Goal: Task Accomplishment & Management: Use online tool/utility

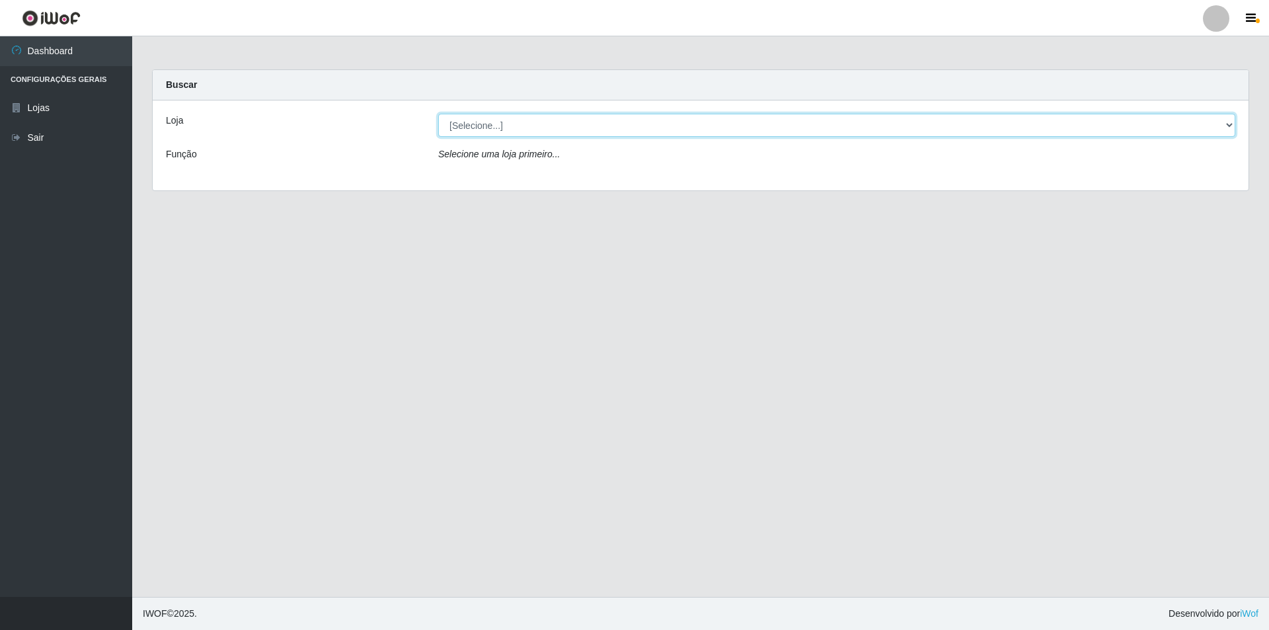
click at [551, 124] on select "[Selecione...] Atacado Vem - Loja 31 [GEOGRAPHIC_DATA]" at bounding box center [836, 125] width 797 height 23
select select "437"
click at [438, 114] on select "[Selecione...] Atacado Vem - Loja 31 [GEOGRAPHIC_DATA]" at bounding box center [836, 125] width 797 height 23
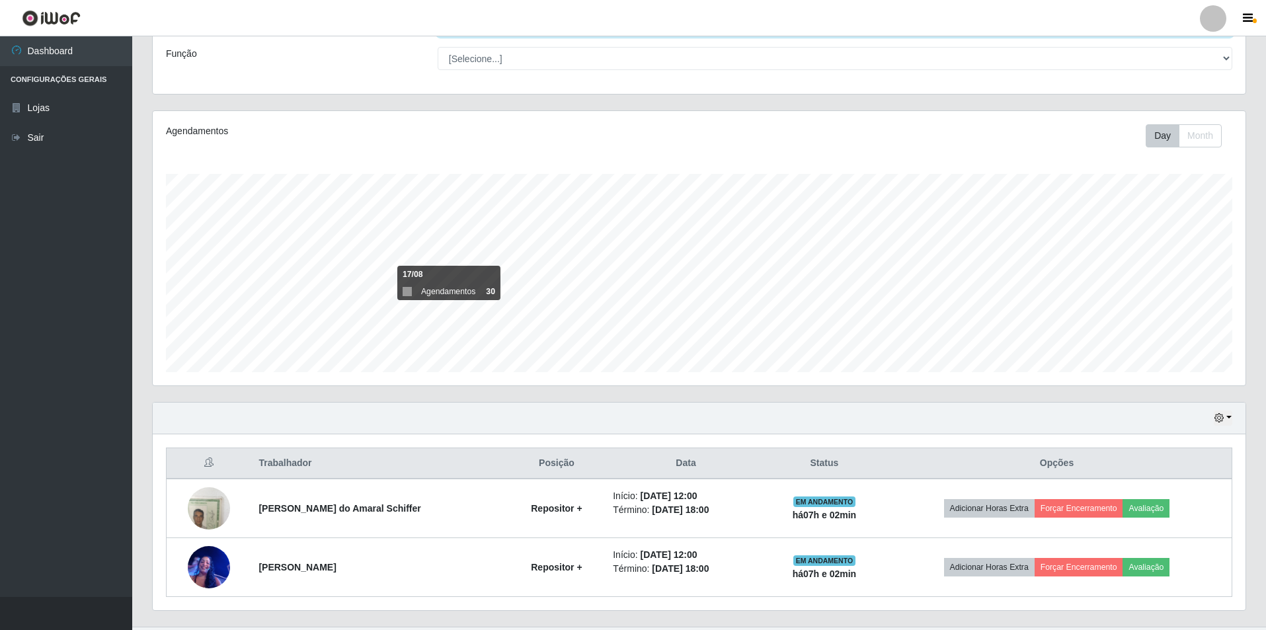
scroll to position [130, 0]
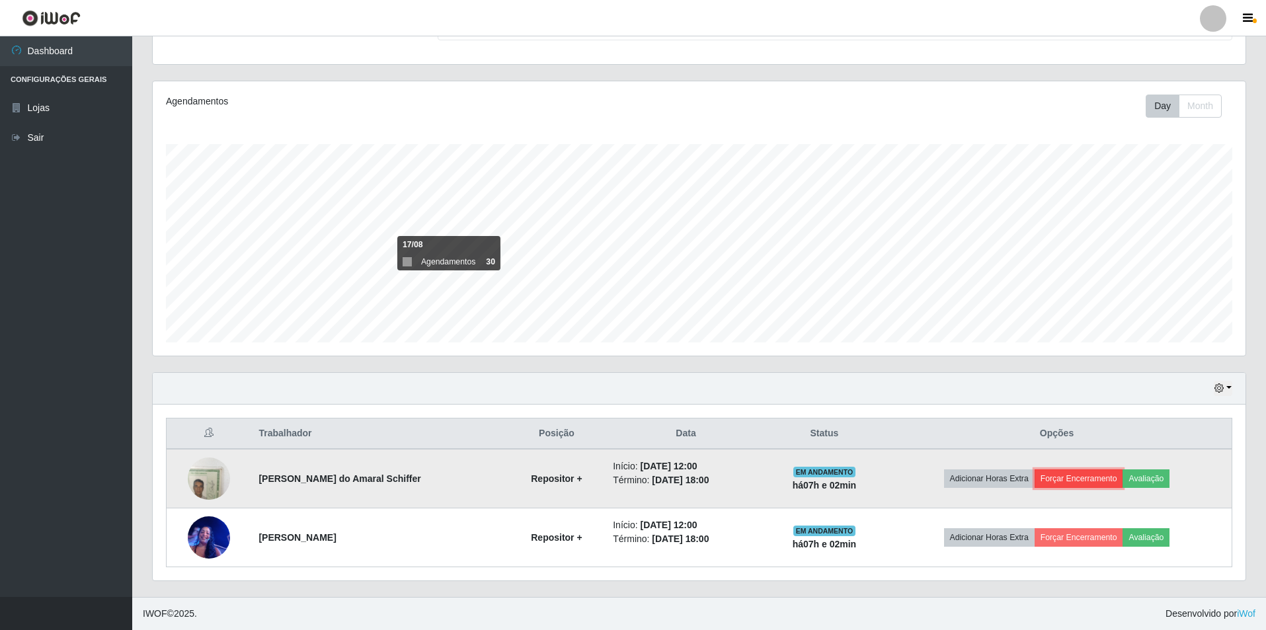
click at [1077, 480] on button "Forçar Encerramento" at bounding box center [1078, 478] width 89 height 19
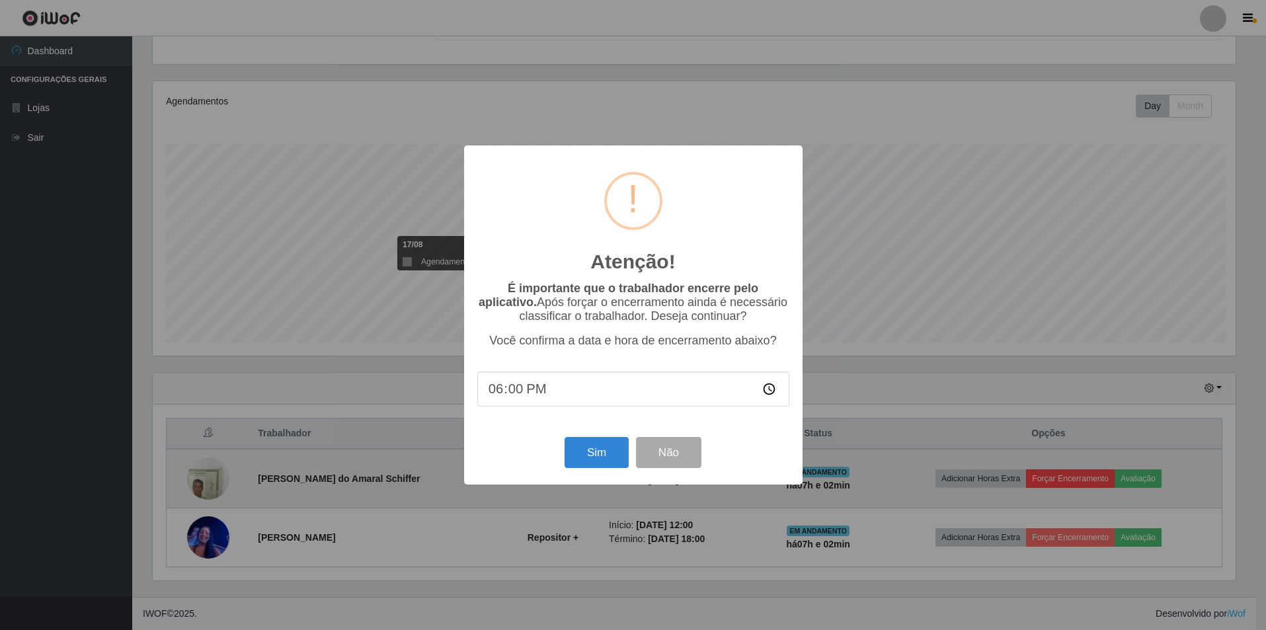
scroll to position [274, 1086]
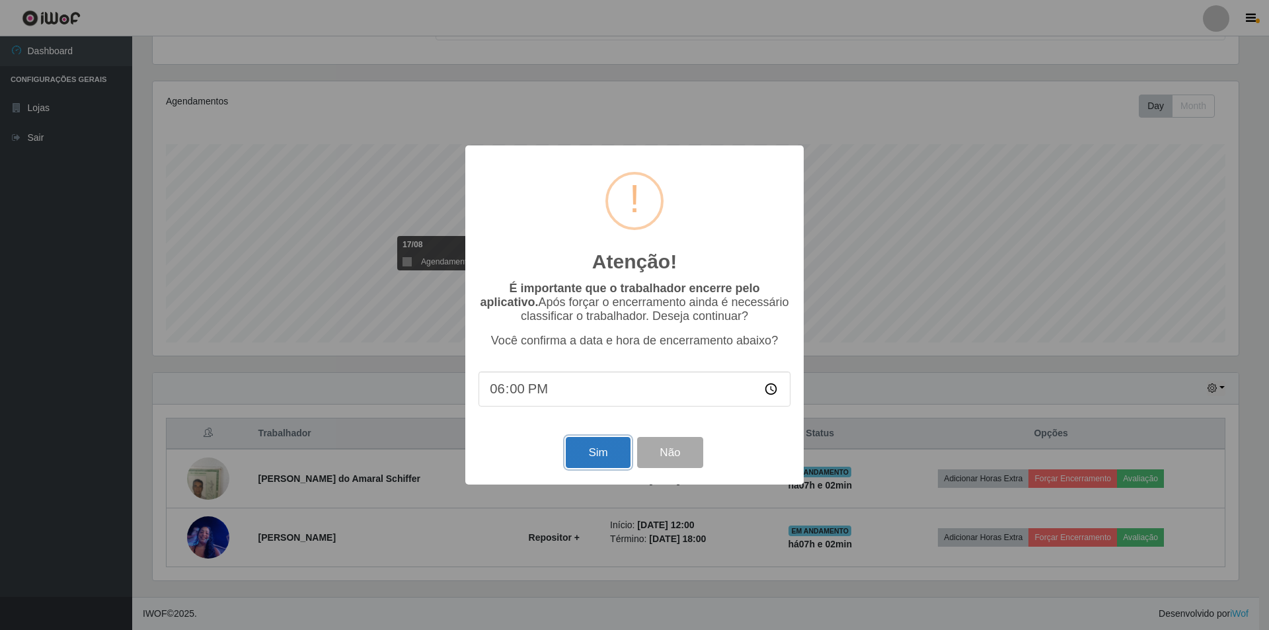
click at [598, 453] on button "Sim" at bounding box center [598, 452] width 64 height 31
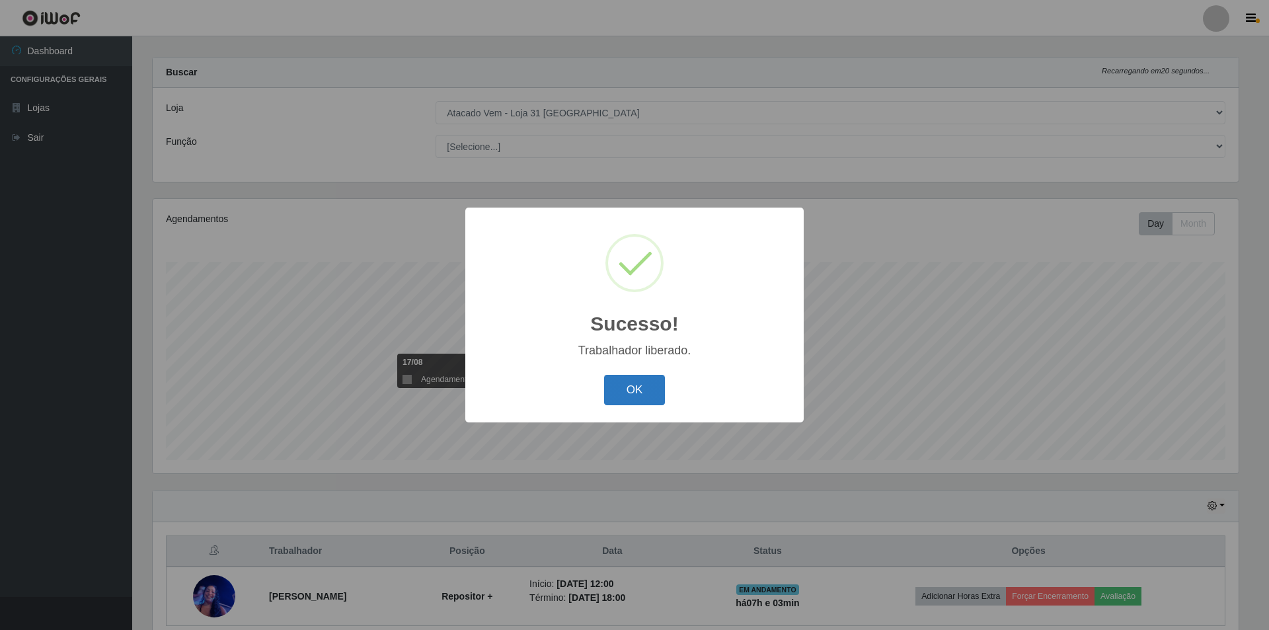
click at [639, 385] on button "OK" at bounding box center [634, 390] width 61 height 31
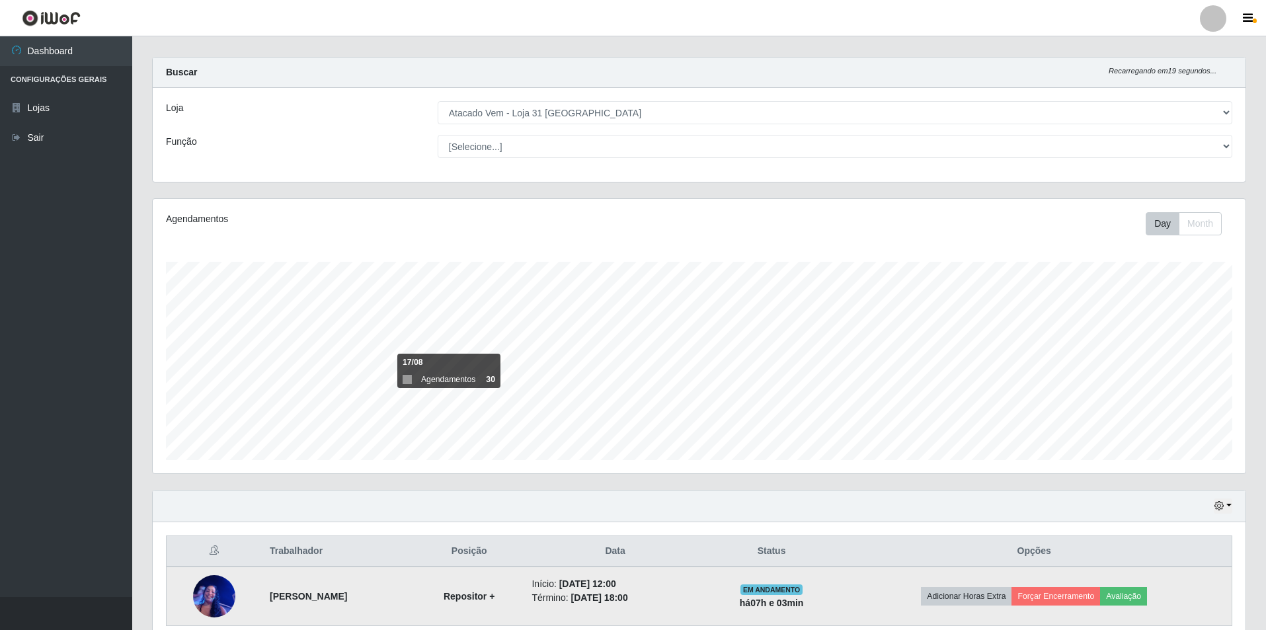
scroll to position [71, 0]
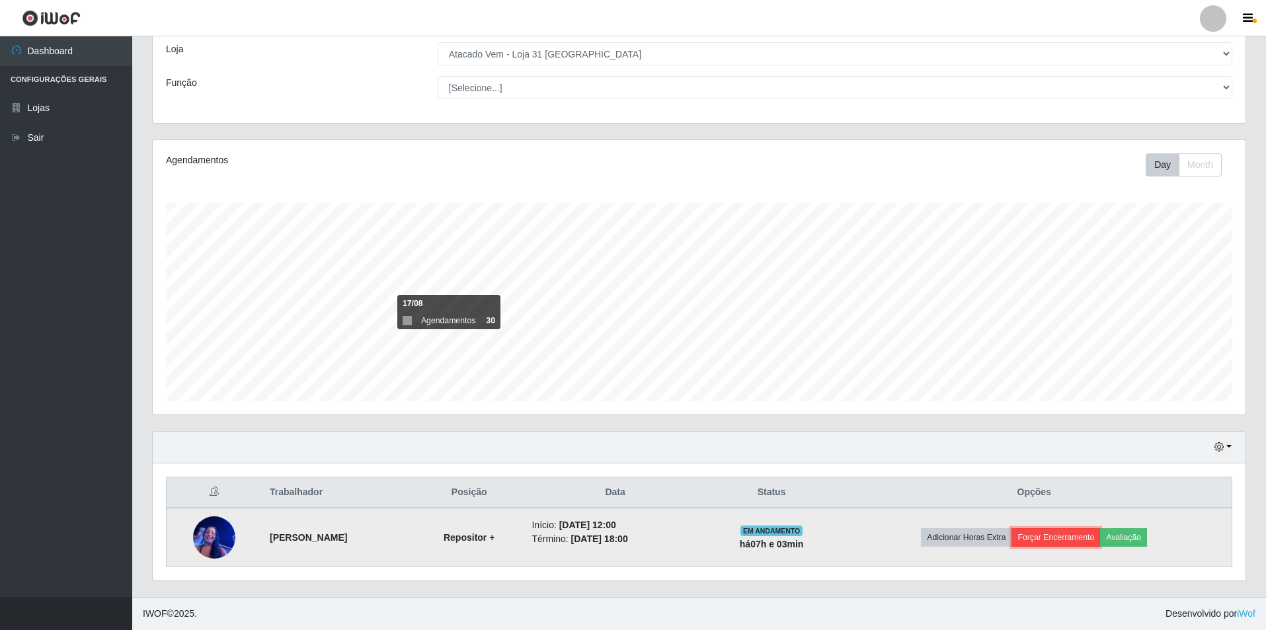
click at [1075, 541] on button "Forçar Encerramento" at bounding box center [1055, 537] width 89 height 19
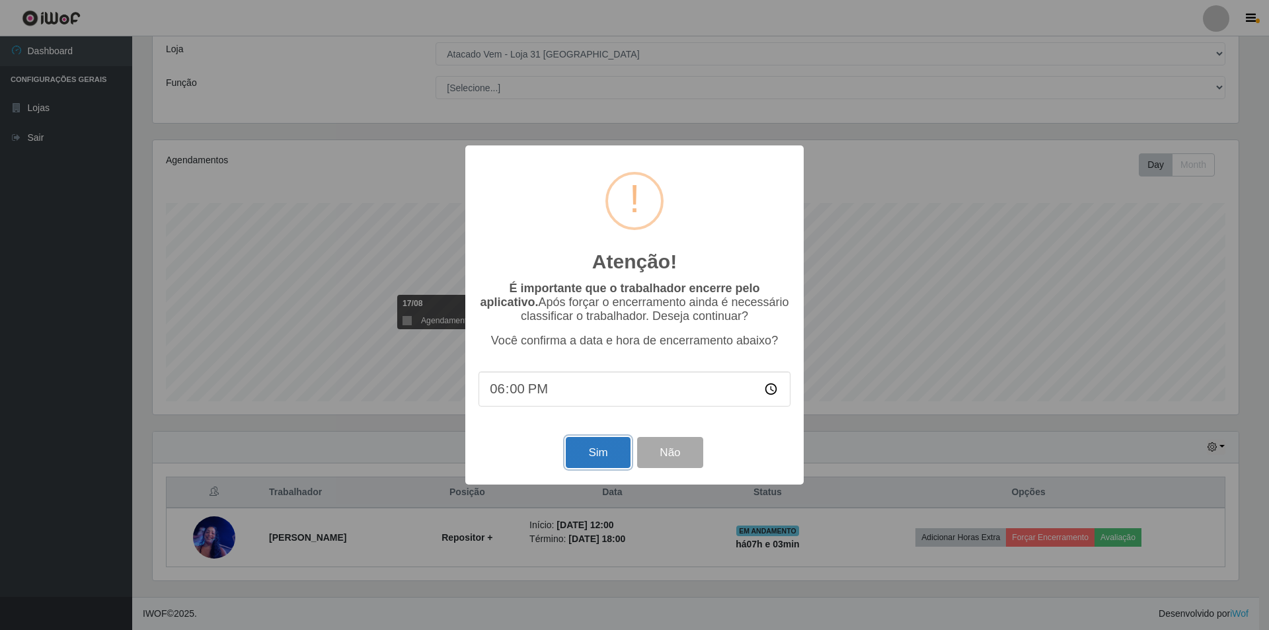
click at [598, 457] on button "Sim" at bounding box center [598, 452] width 64 height 31
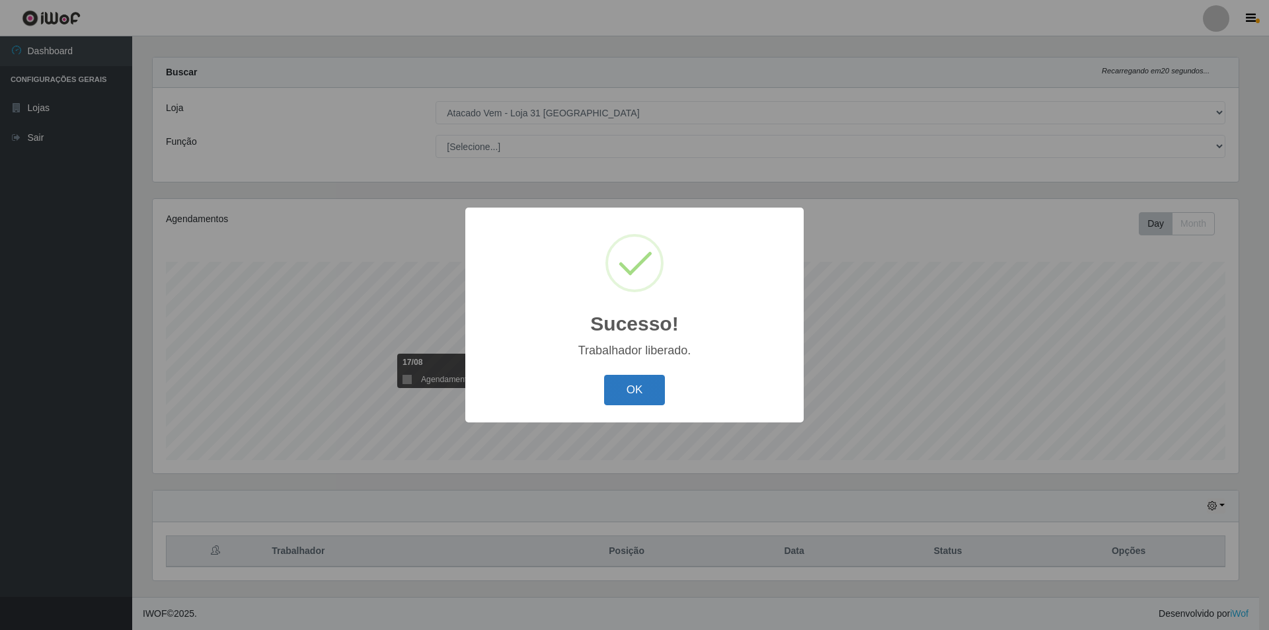
click at [623, 387] on button "OK" at bounding box center [634, 390] width 61 height 31
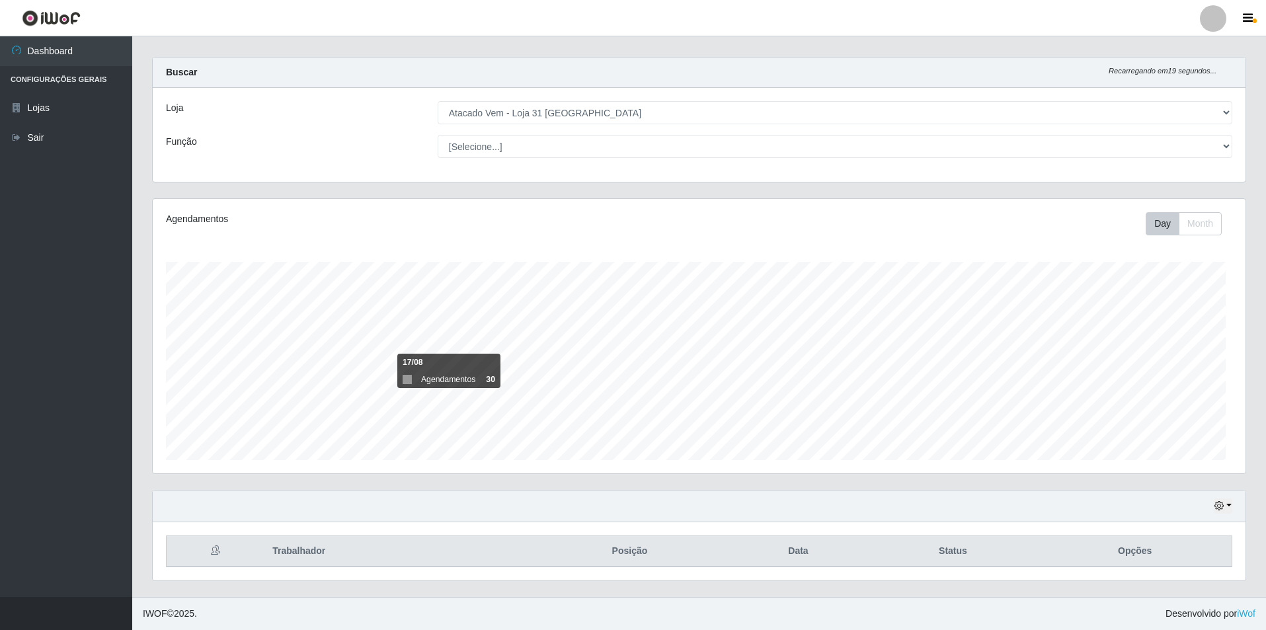
scroll to position [274, 1093]
